Goal: Contribute content: Add original content to the website for others to see

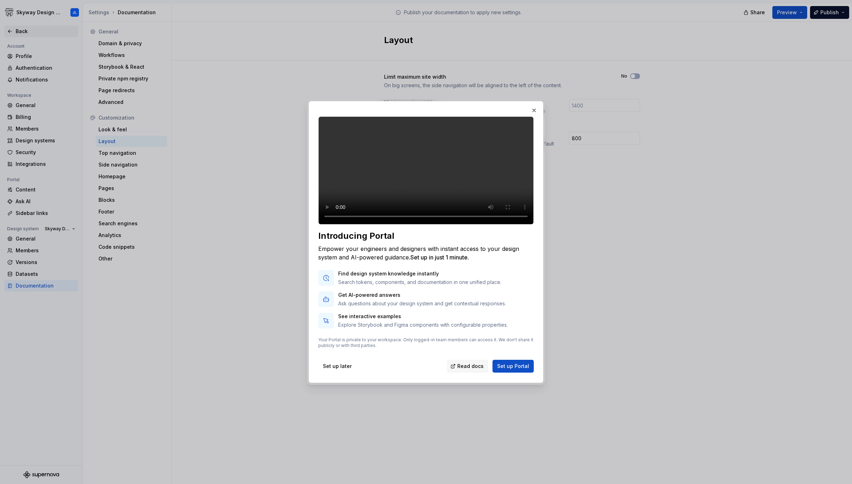
click at [11, 31] on div at bounding box center [426, 242] width 852 height 484
click at [534, 105] on button "button" at bounding box center [534, 110] width 10 height 10
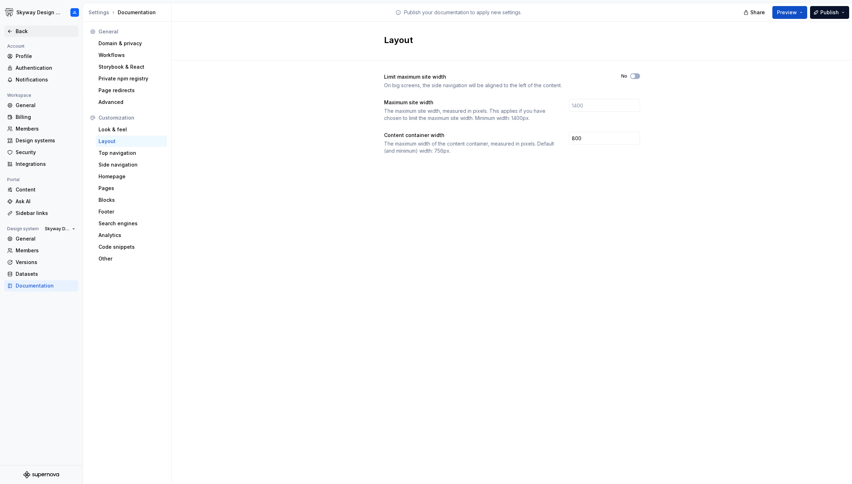
click at [25, 30] on div "Back" at bounding box center [46, 31] width 60 height 7
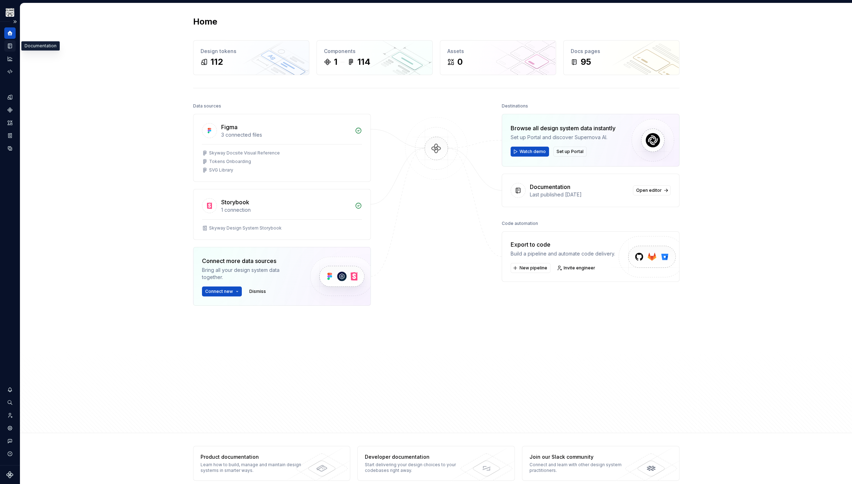
click at [11, 45] on icon "Documentation" at bounding box center [10, 46] width 4 height 5
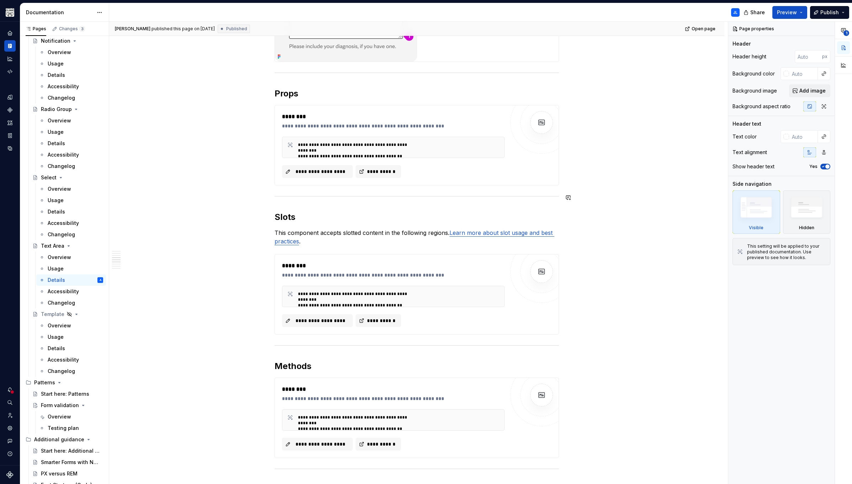
scroll to position [825, 0]
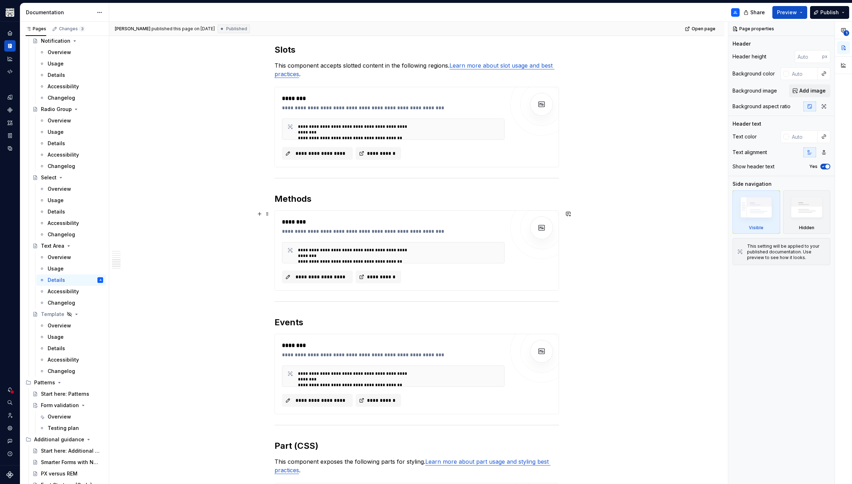
click at [339, 235] on div "**********" at bounding box center [393, 250] width 223 height 65
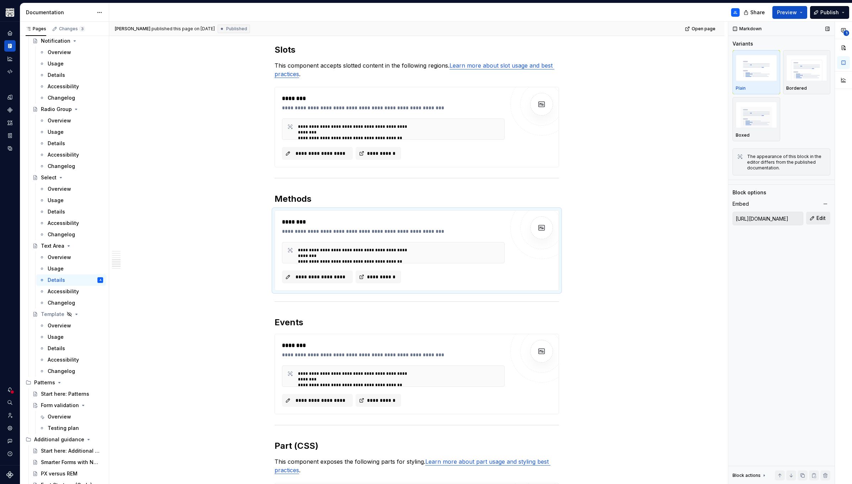
click at [820, 217] on span "Edit" at bounding box center [820, 217] width 9 height 7
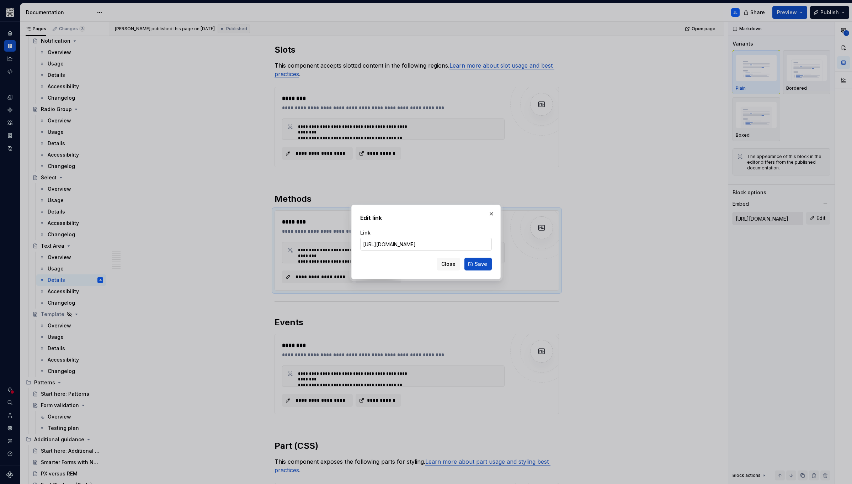
click at [451, 241] on input "[URL][DOMAIN_NAME]" at bounding box center [426, 244] width 132 height 13
drag, startPoint x: 405, startPoint y: 245, endPoint x: 544, endPoint y: 247, distance: 139.4
click at [544, 247] on div "Edit link Link [URL][DOMAIN_NAME] Close Save" at bounding box center [426, 242] width 852 height 484
click at [437, 244] on input "[URL][DOMAIN_NAME]" at bounding box center [426, 244] width 132 height 13
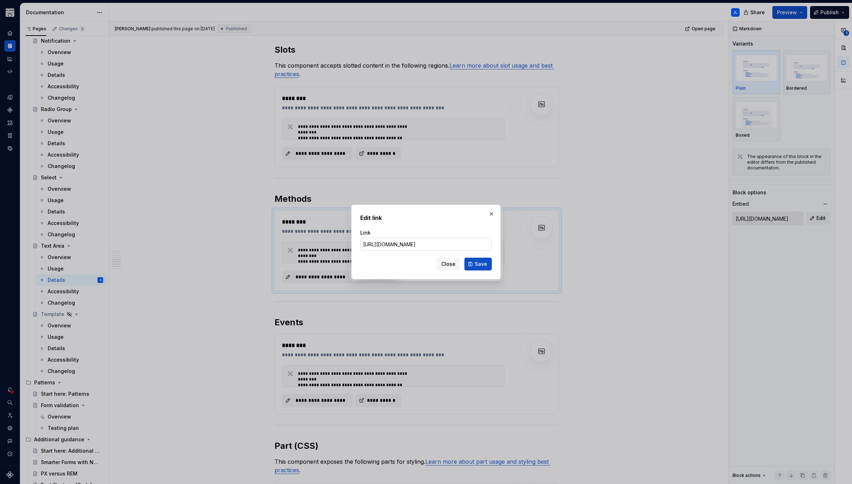
click at [443, 244] on input "[URL][DOMAIN_NAME]" at bounding box center [426, 244] width 132 height 13
click at [493, 213] on button "button" at bounding box center [491, 214] width 10 height 10
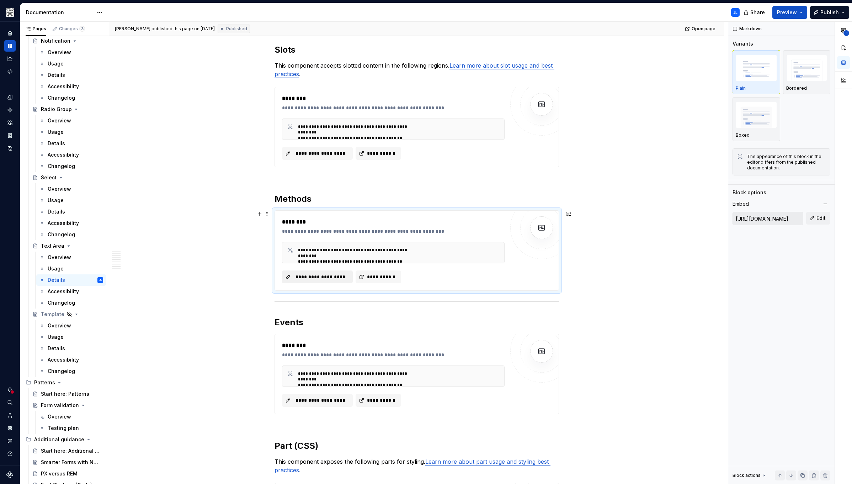
click at [311, 278] on span "**********" at bounding box center [320, 276] width 56 height 7
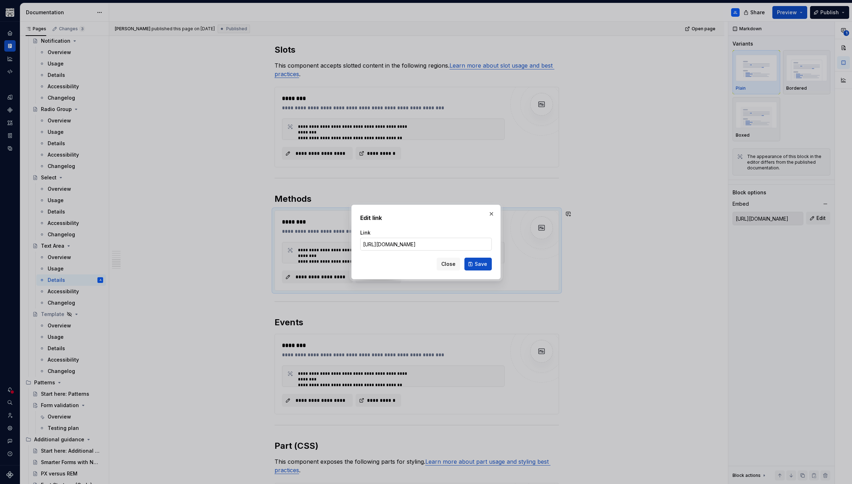
click at [451, 245] on input "[URL][DOMAIN_NAME]" at bounding box center [426, 244] width 132 height 13
click at [449, 244] on input "[URL][DOMAIN_NAME]" at bounding box center [426, 244] width 132 height 13
click at [477, 264] on span "Save" at bounding box center [481, 263] width 12 height 7
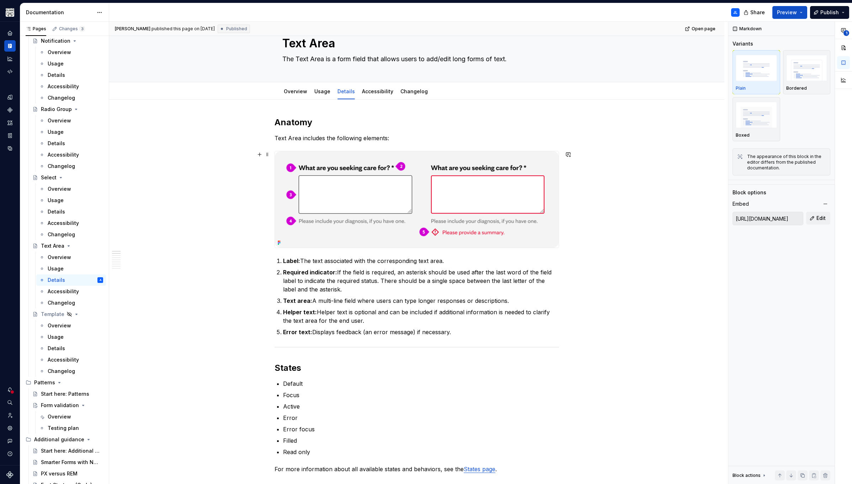
scroll to position [0, 0]
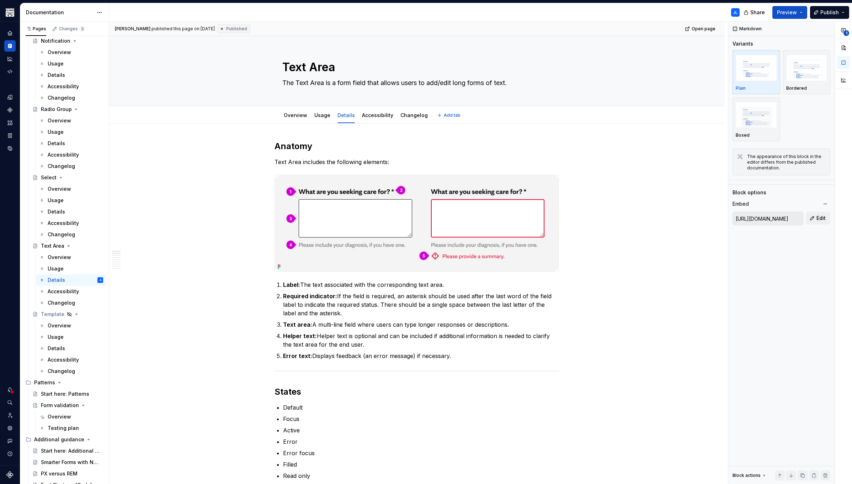
type textarea "*"
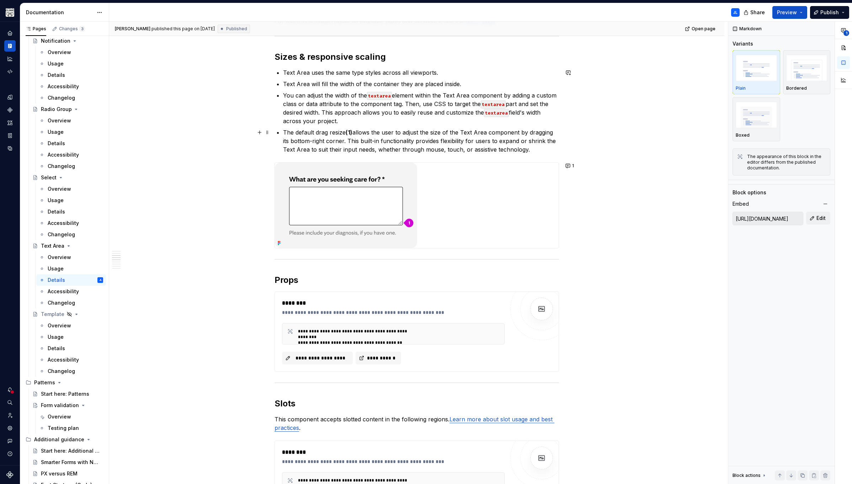
scroll to position [456, 0]
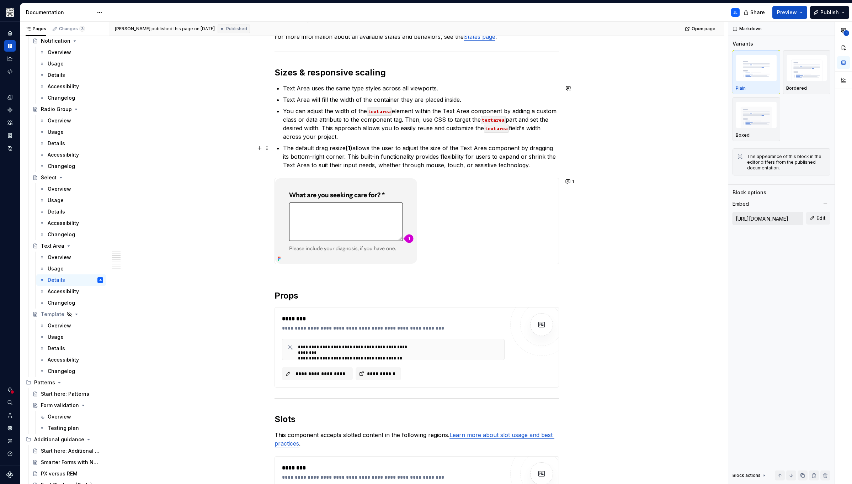
click at [550, 163] on p "The default drag resize (1) allows the user to adjust the size of the Text Area…" at bounding box center [421, 157] width 276 height 26
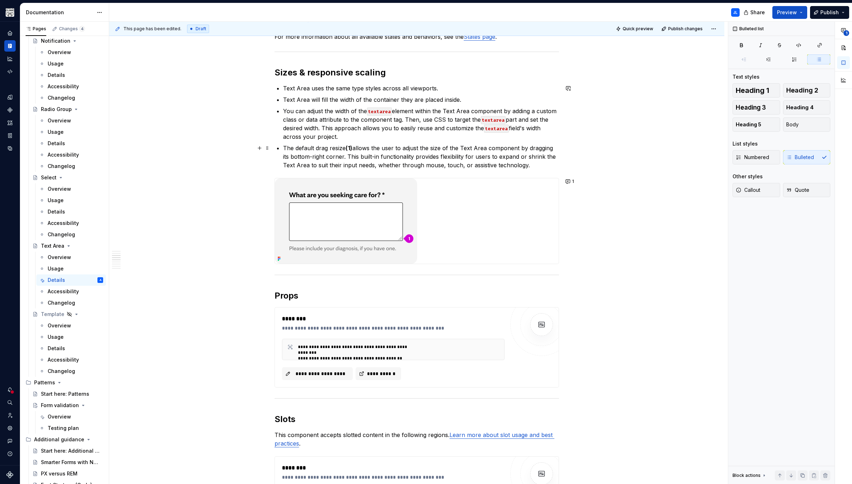
click at [613, 161] on div "Anatomy Text Area includes the following elements: Label: The text associated w…" at bounding box center [416, 413] width 615 height 1491
click at [682, 28] on span "Publish changes" at bounding box center [685, 29] width 34 height 6
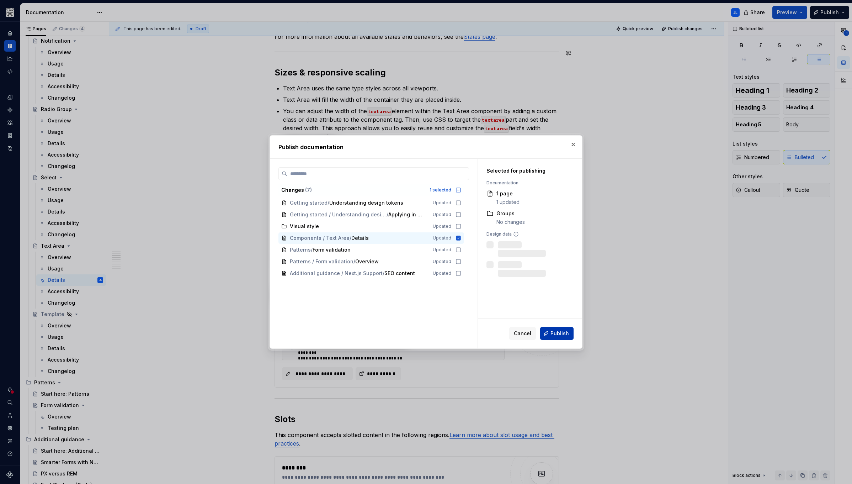
click at [557, 334] on span "Publish" at bounding box center [559, 333] width 18 height 7
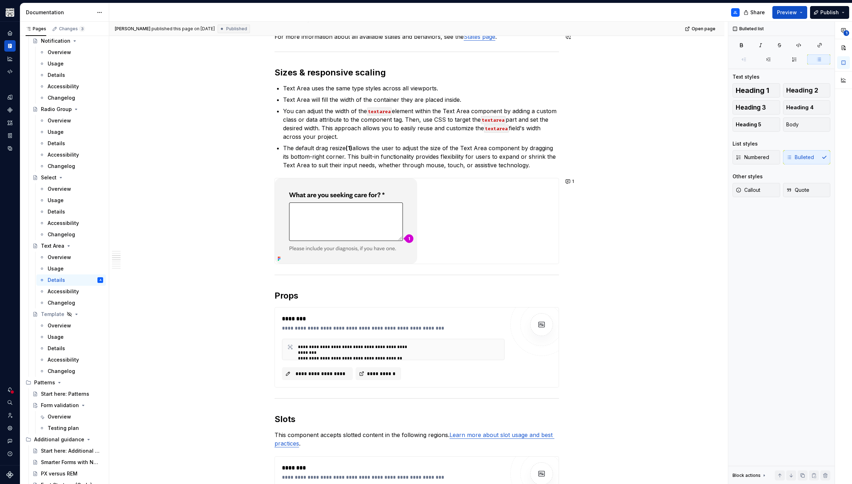
type textarea "*"
